Goal: Task Accomplishment & Management: Manage account settings

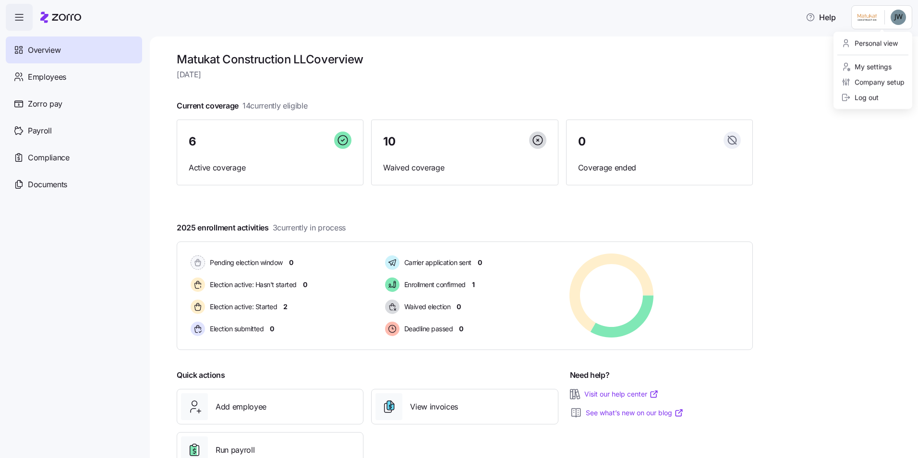
click at [887, 19] on html "Help Overview Employees Zorro pay Payroll Compliance Documents Matukat Construc…" at bounding box center [459, 226] width 918 height 452
click at [880, 46] on div "Personal view" at bounding box center [869, 43] width 57 height 11
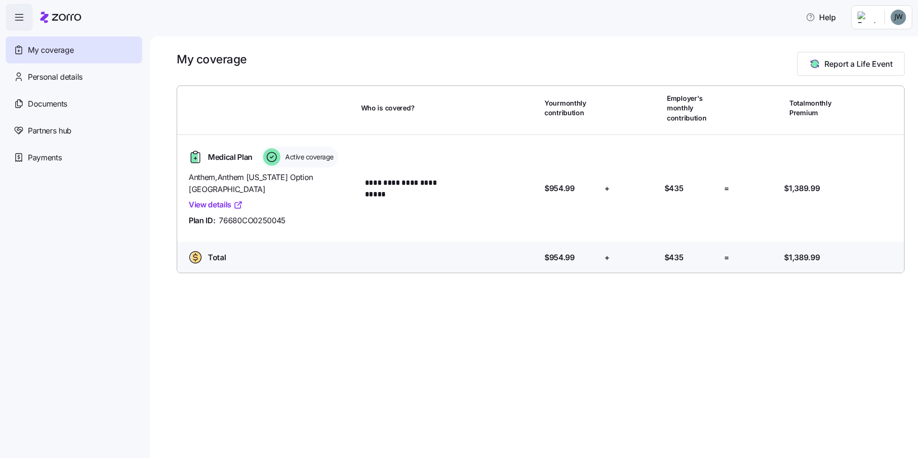
click at [16, 23] on icon "button" at bounding box center [19, 18] width 12 height 12
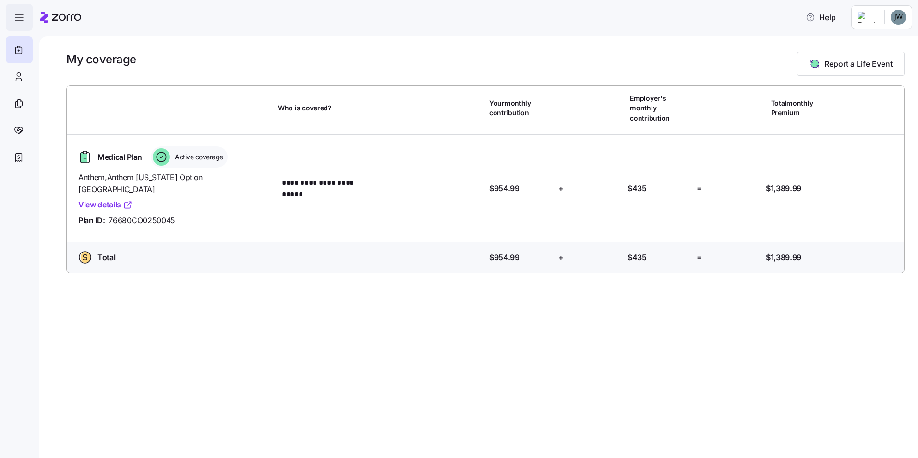
click at [16, 22] on icon "button" at bounding box center [19, 18] width 12 height 12
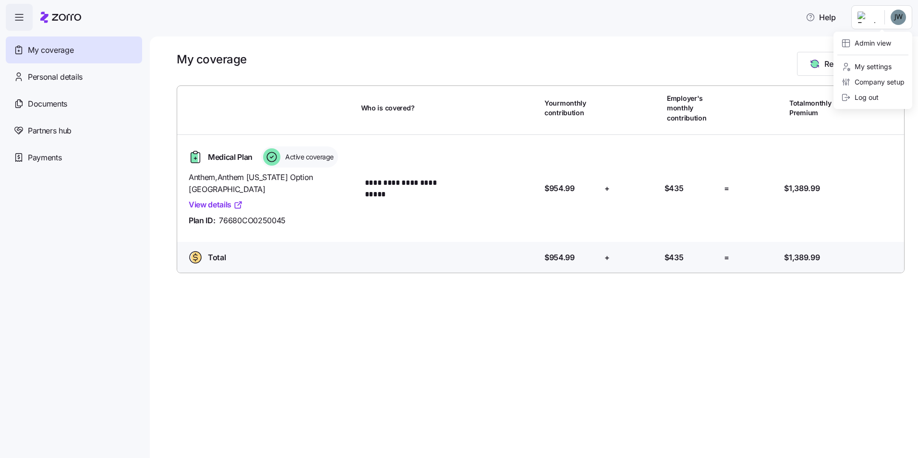
click at [892, 21] on html "**********" at bounding box center [459, 226] width 918 height 452
click at [873, 98] on div "Log out" at bounding box center [859, 97] width 37 height 11
